Goal: Task Accomplishment & Management: Complete application form

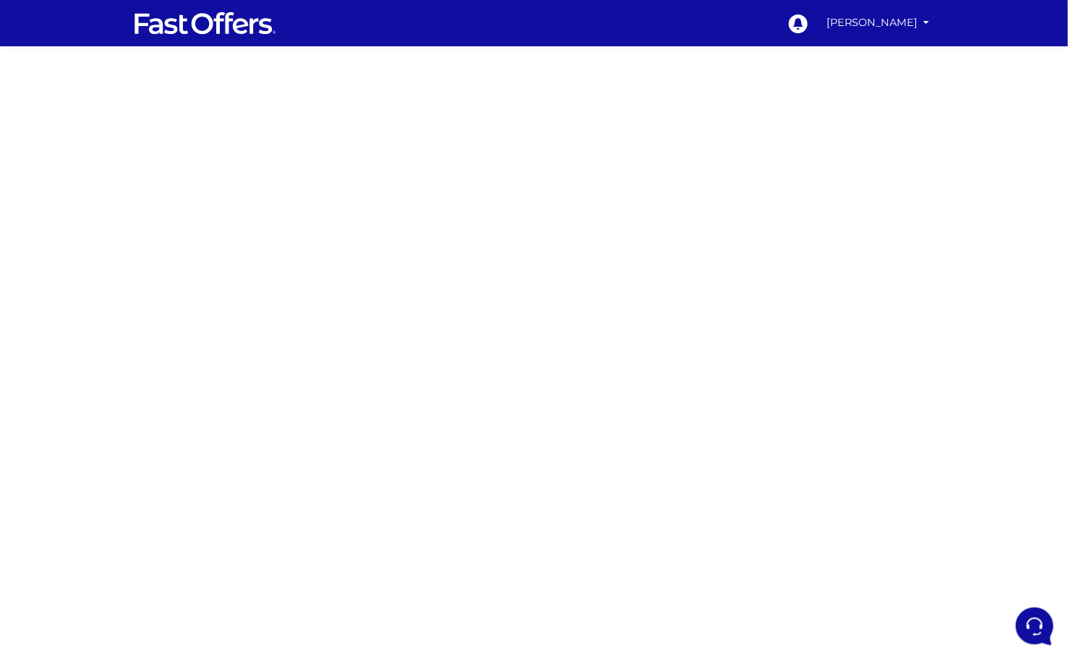
click at [348, 216] on div at bounding box center [534, 425] width 1068 height 723
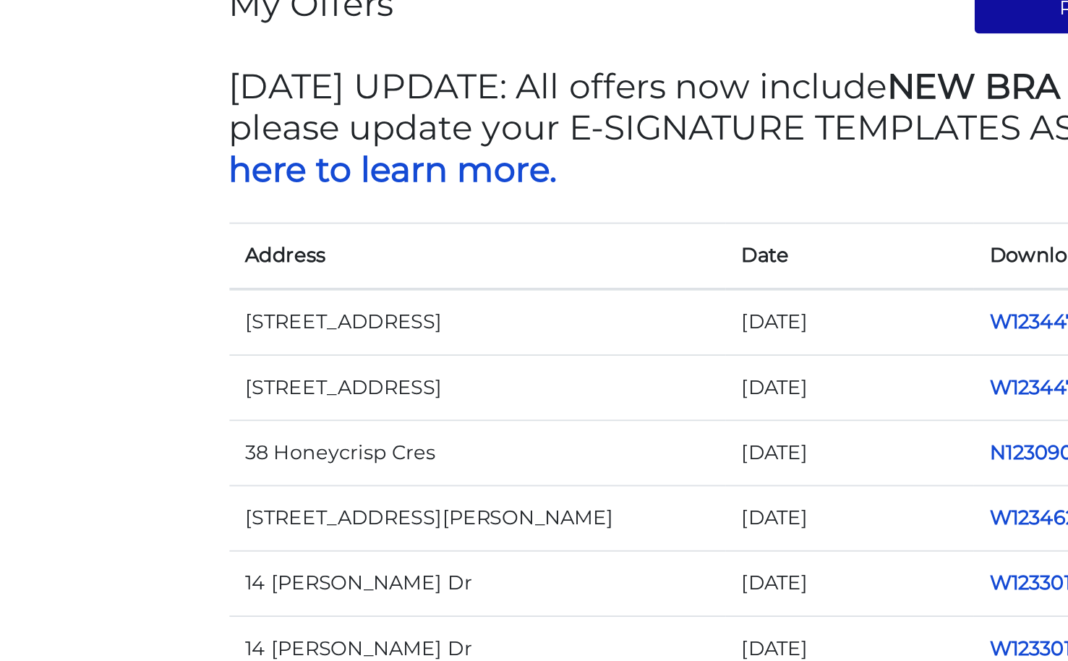
drag, startPoint x: 278, startPoint y: 310, endPoint x: 386, endPoint y: 313, distance: 107.1
click at [386, 313] on td "759 Bloor St" at bounding box center [403, 309] width 264 height 35
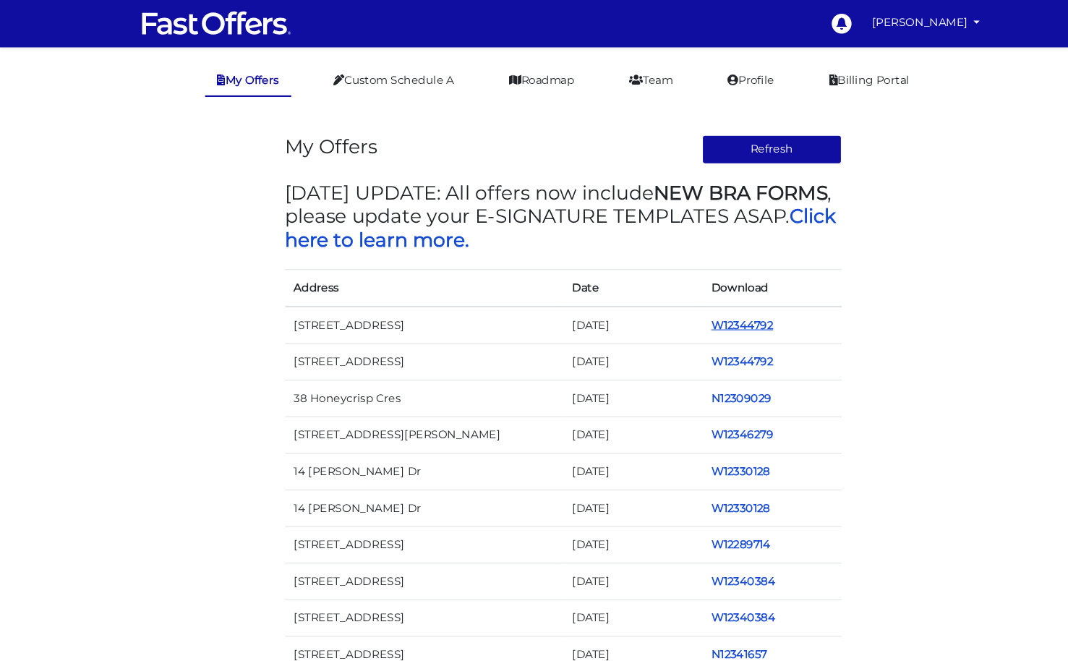
click at [702, 312] on link "W12344792" at bounding box center [704, 309] width 59 height 13
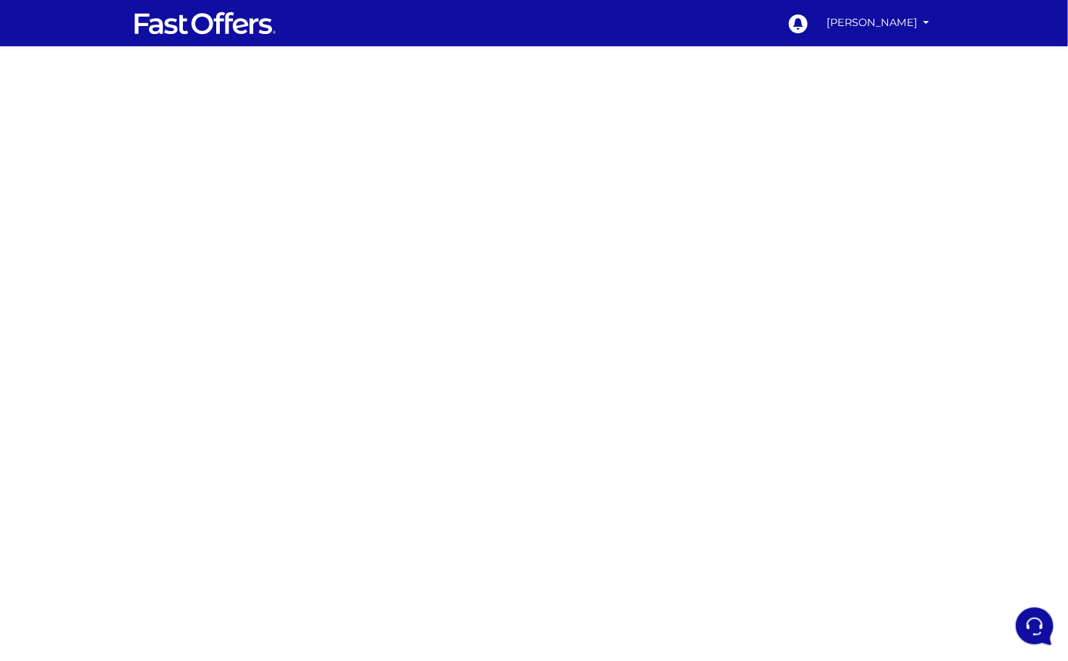
click at [310, 224] on div at bounding box center [534, 425] width 1068 height 723
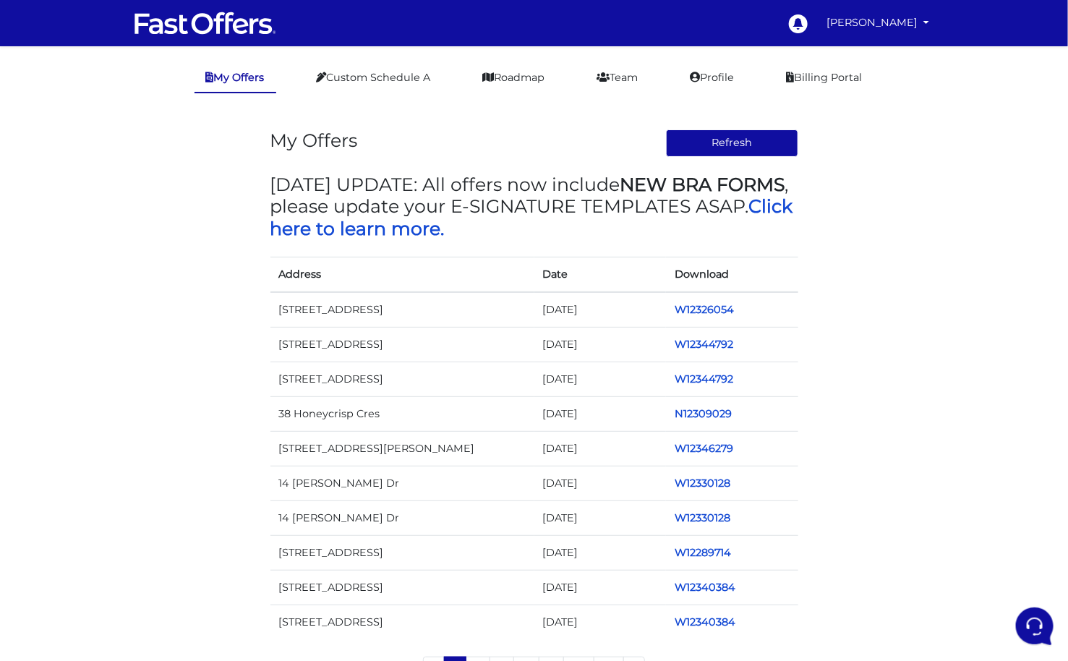
click at [707, 318] on td "W12326054" at bounding box center [732, 309] width 132 height 35
click at [707, 306] on link "W12326054" at bounding box center [704, 309] width 59 height 13
